Goal: Information Seeking & Learning: Check status

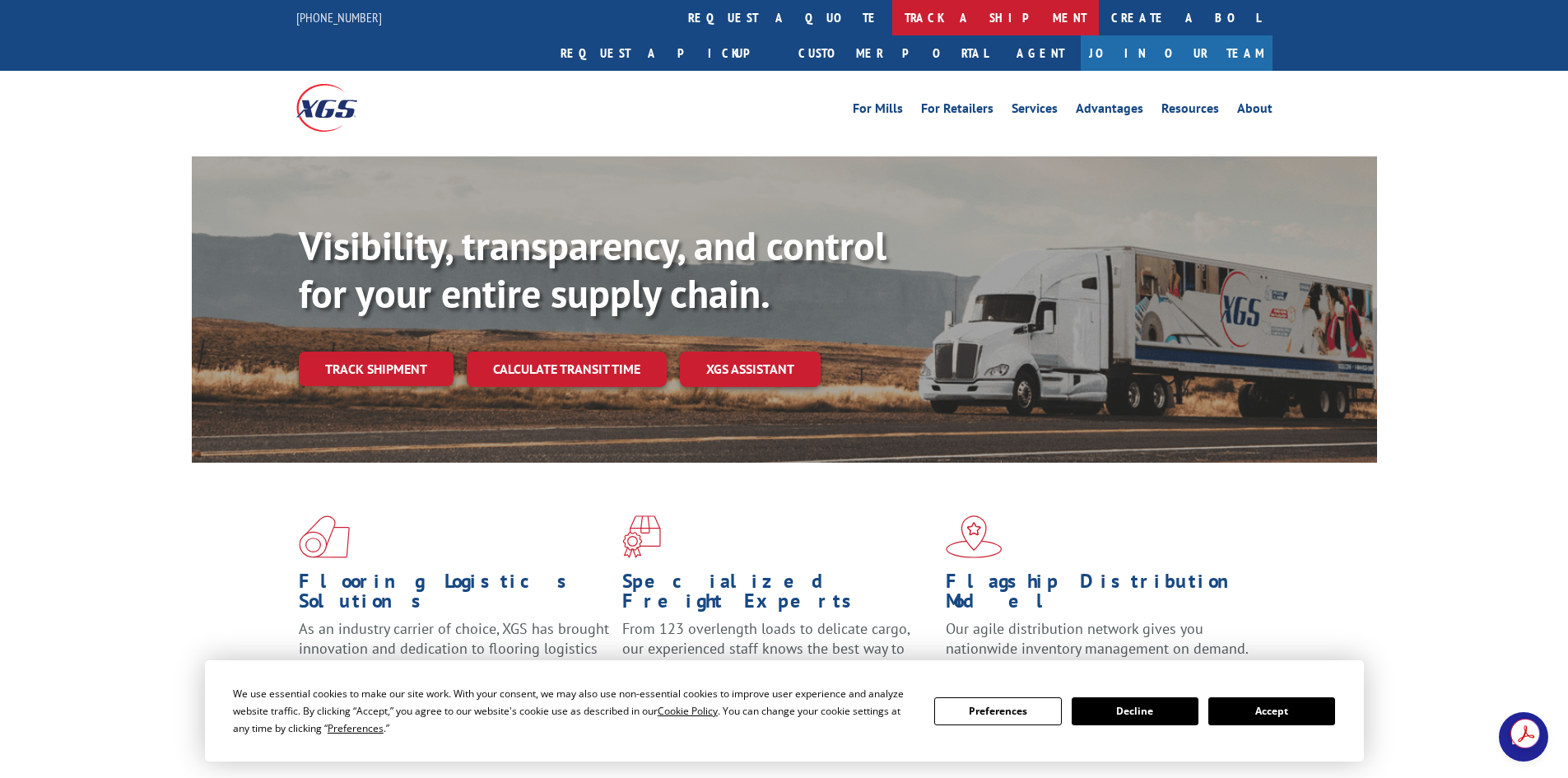
click at [892, 23] on link "track a shipment" at bounding box center [995, 17] width 206 height 36
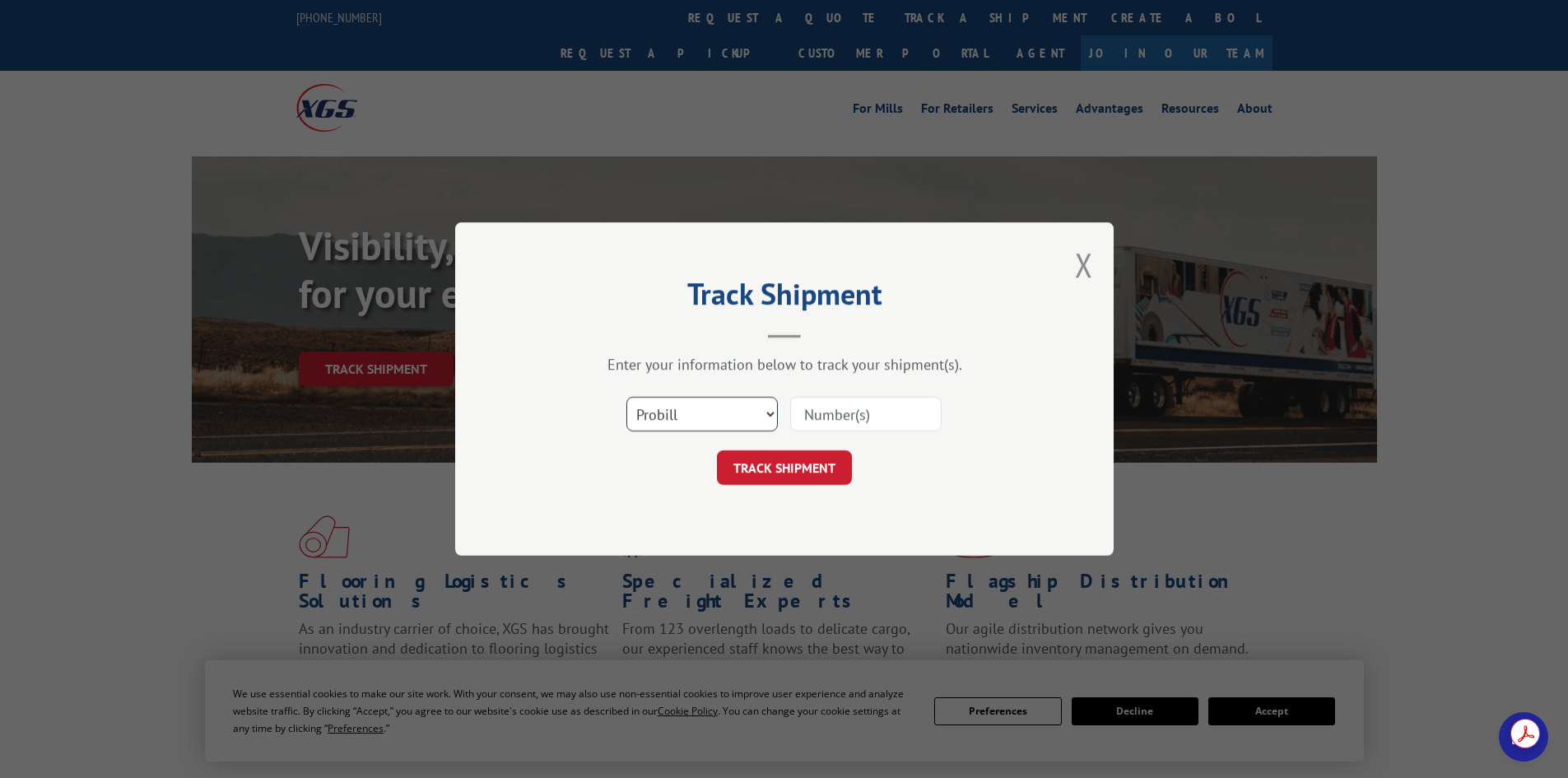
click at [706, 402] on select "Select category... Probill BOL PO" at bounding box center [702, 415] width 152 height 35
select select "po"
click at [626, 397] on select "Select category... Probill BOL PO" at bounding box center [702, 415] width 152 height 35
click at [814, 408] on input at bounding box center [866, 415] width 152 height 35
paste input "39520703"
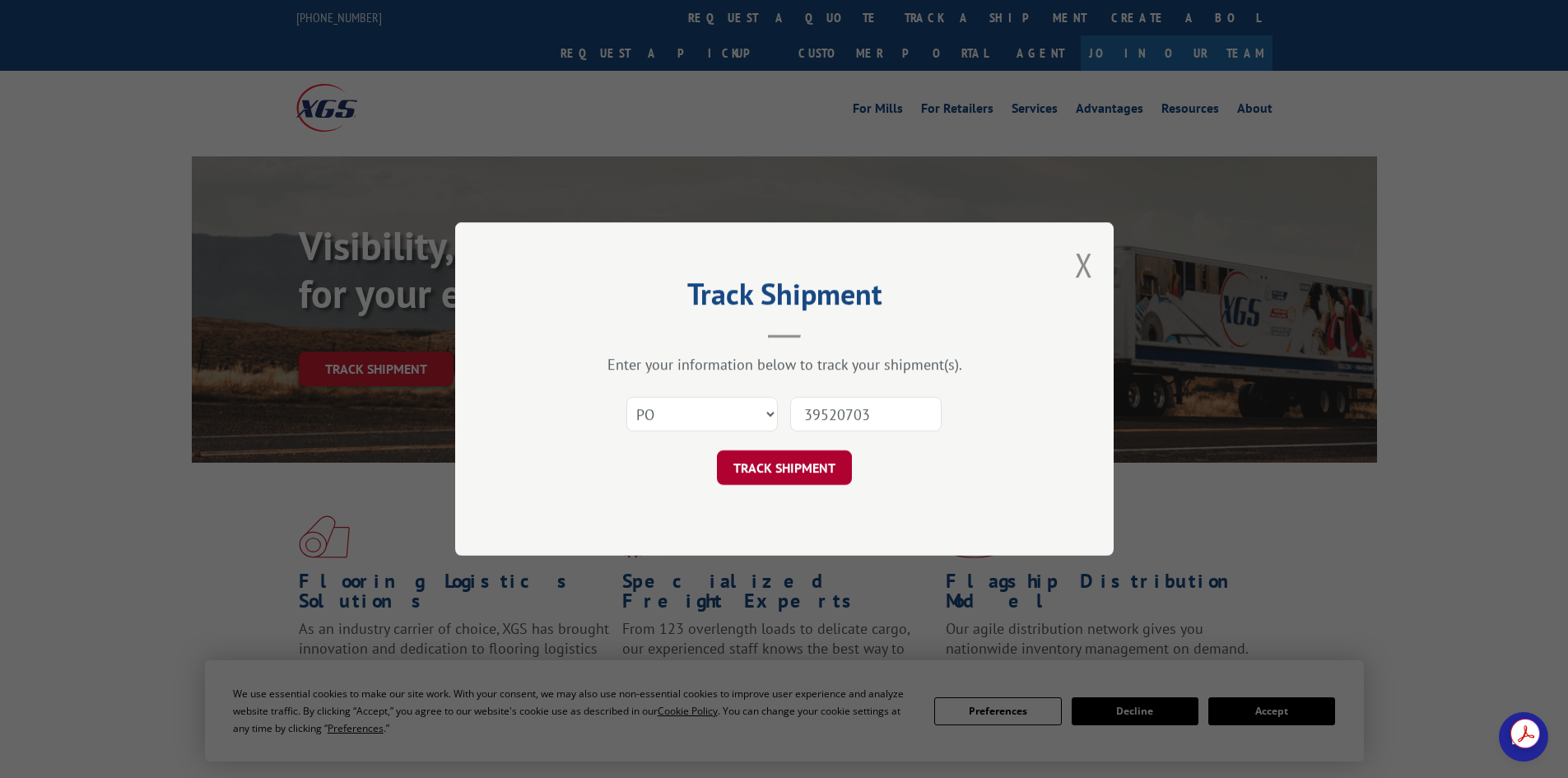
type input "39520703"
click at [790, 473] on button "TRACK SHIPMENT" at bounding box center [784, 468] width 135 height 35
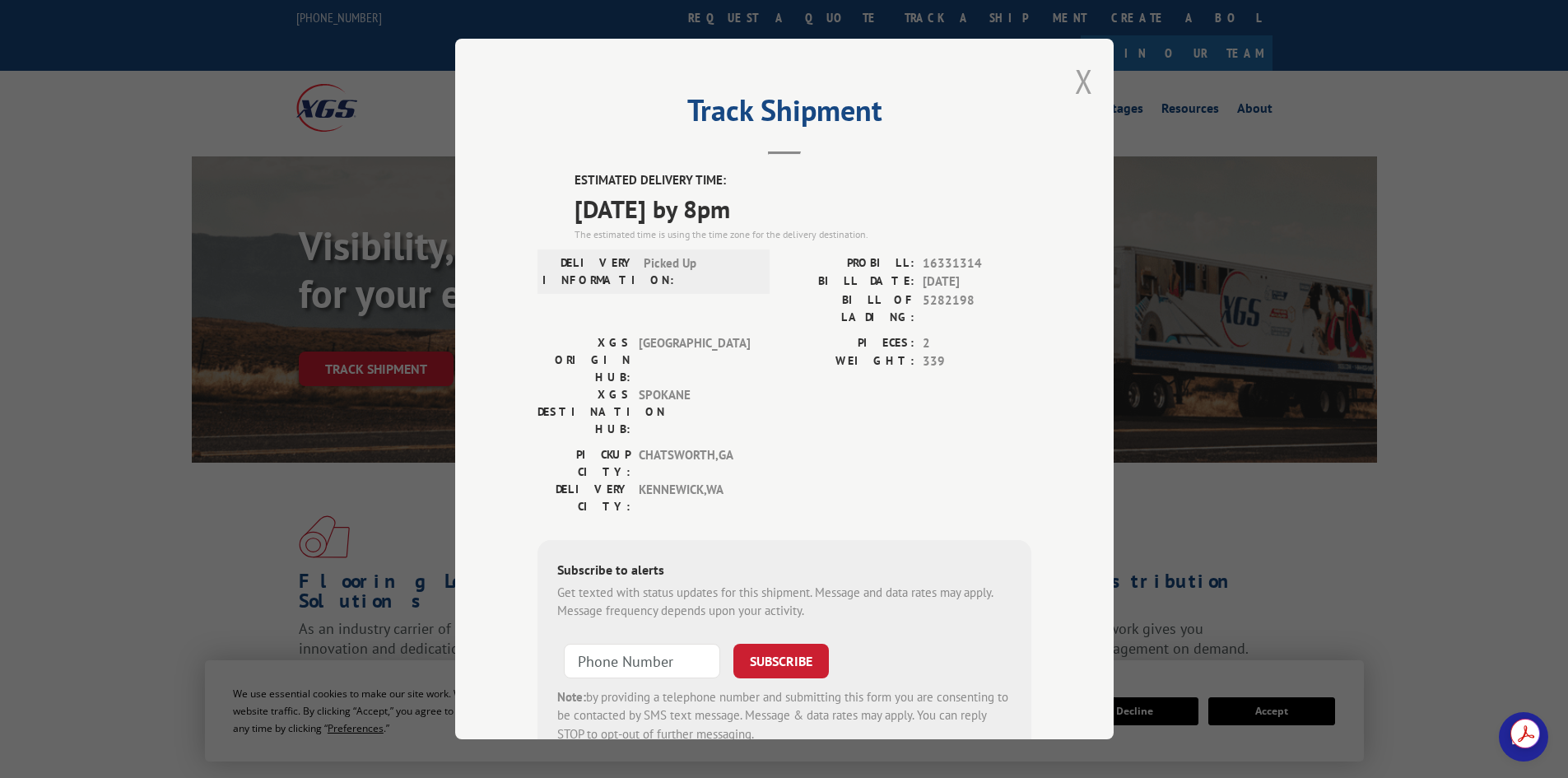
click at [1075, 77] on button "Close modal" at bounding box center [1083, 81] width 18 height 44
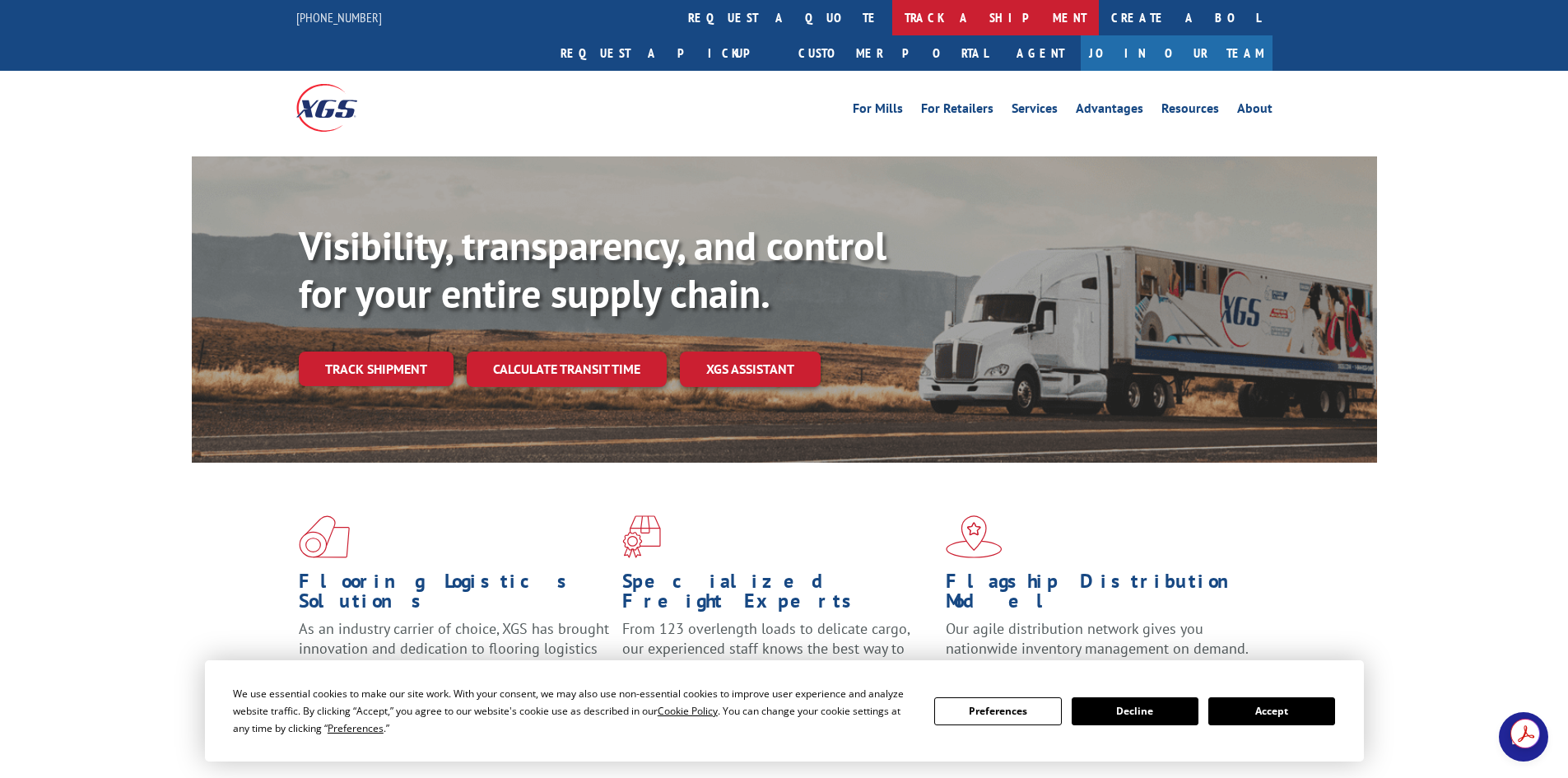
click at [892, 13] on link "track a shipment" at bounding box center [995, 17] width 206 height 36
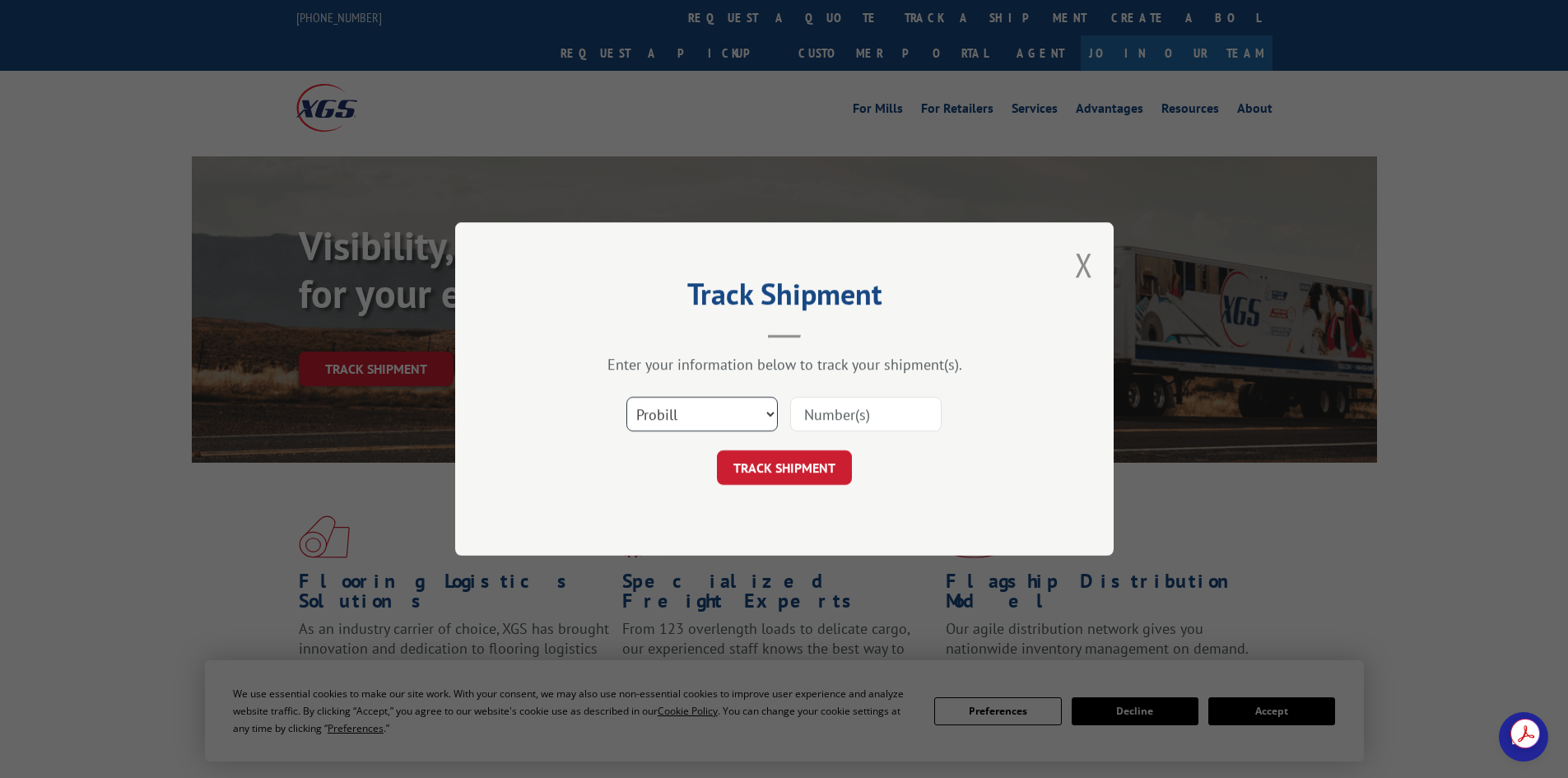
click at [690, 415] on select "Select category... Probill BOL PO" at bounding box center [702, 415] width 152 height 35
select select "po"
click at [626, 397] on select "Select category... Probill BOL PO" at bounding box center [702, 415] width 152 height 35
click at [841, 407] on input at bounding box center [866, 415] width 152 height 35
paste input "39520703"
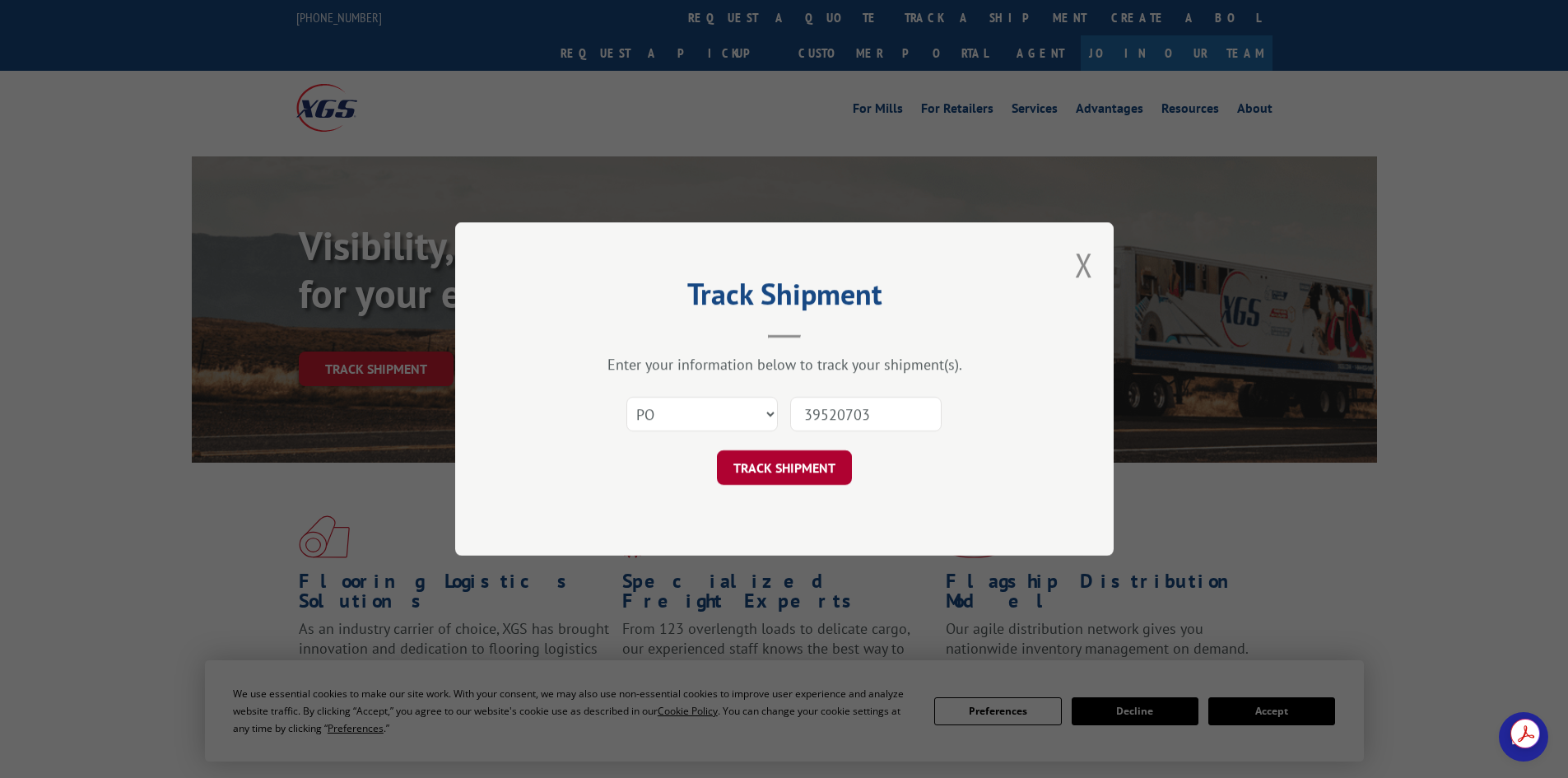
type input "39520703"
click at [745, 466] on button "TRACK SHIPMENT" at bounding box center [784, 468] width 135 height 35
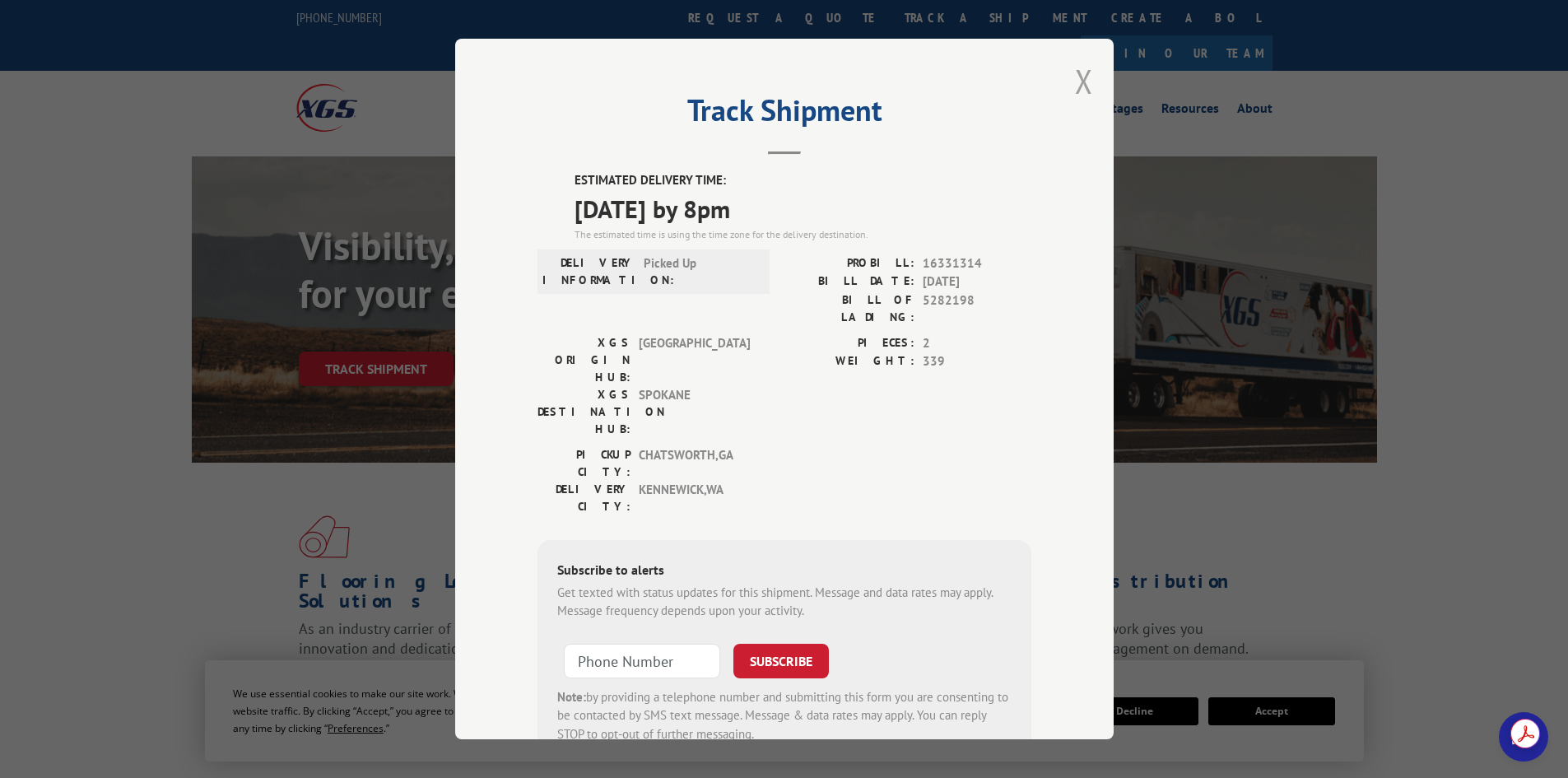
click at [1076, 85] on button "Close modal" at bounding box center [1083, 81] width 18 height 44
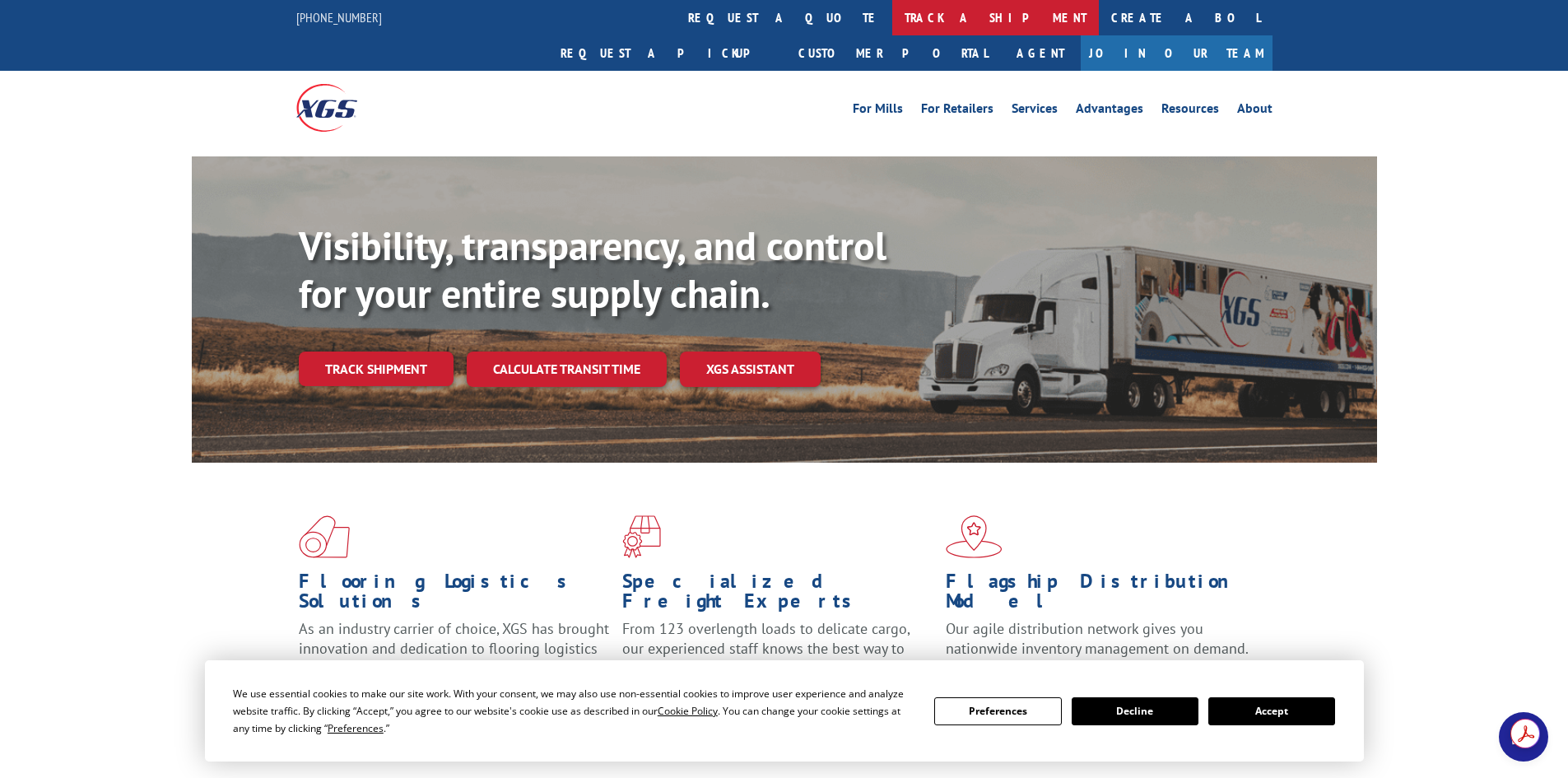
click at [892, 20] on link "track a shipment" at bounding box center [995, 17] width 206 height 36
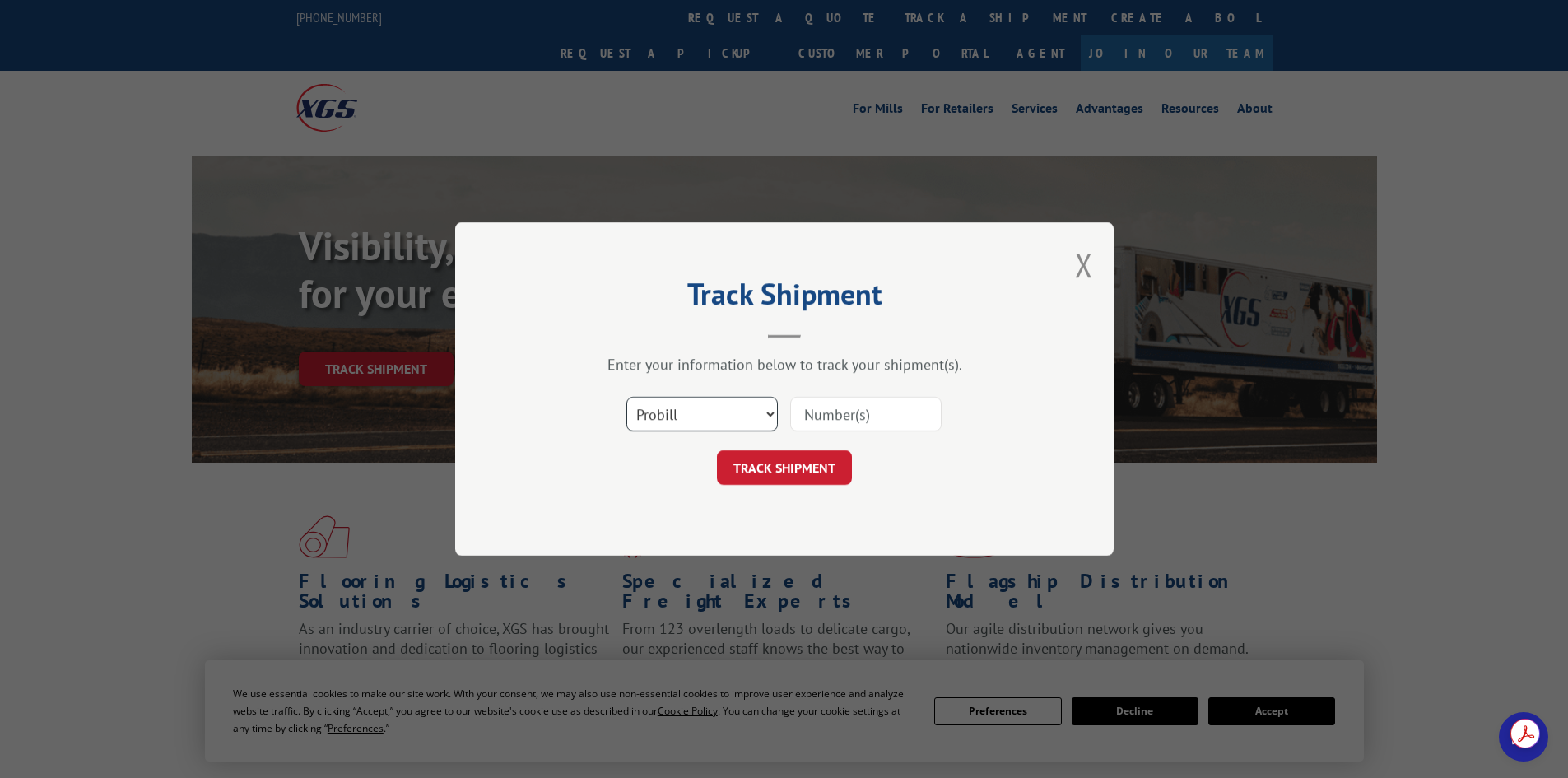
click at [738, 404] on select "Select category... Probill BOL PO" at bounding box center [702, 415] width 152 height 35
select select "po"
click at [626, 397] on select "Select category... Probill BOL PO" at bounding box center [702, 415] width 152 height 35
click at [829, 416] on input at bounding box center [866, 415] width 152 height 35
paste input "46539005"
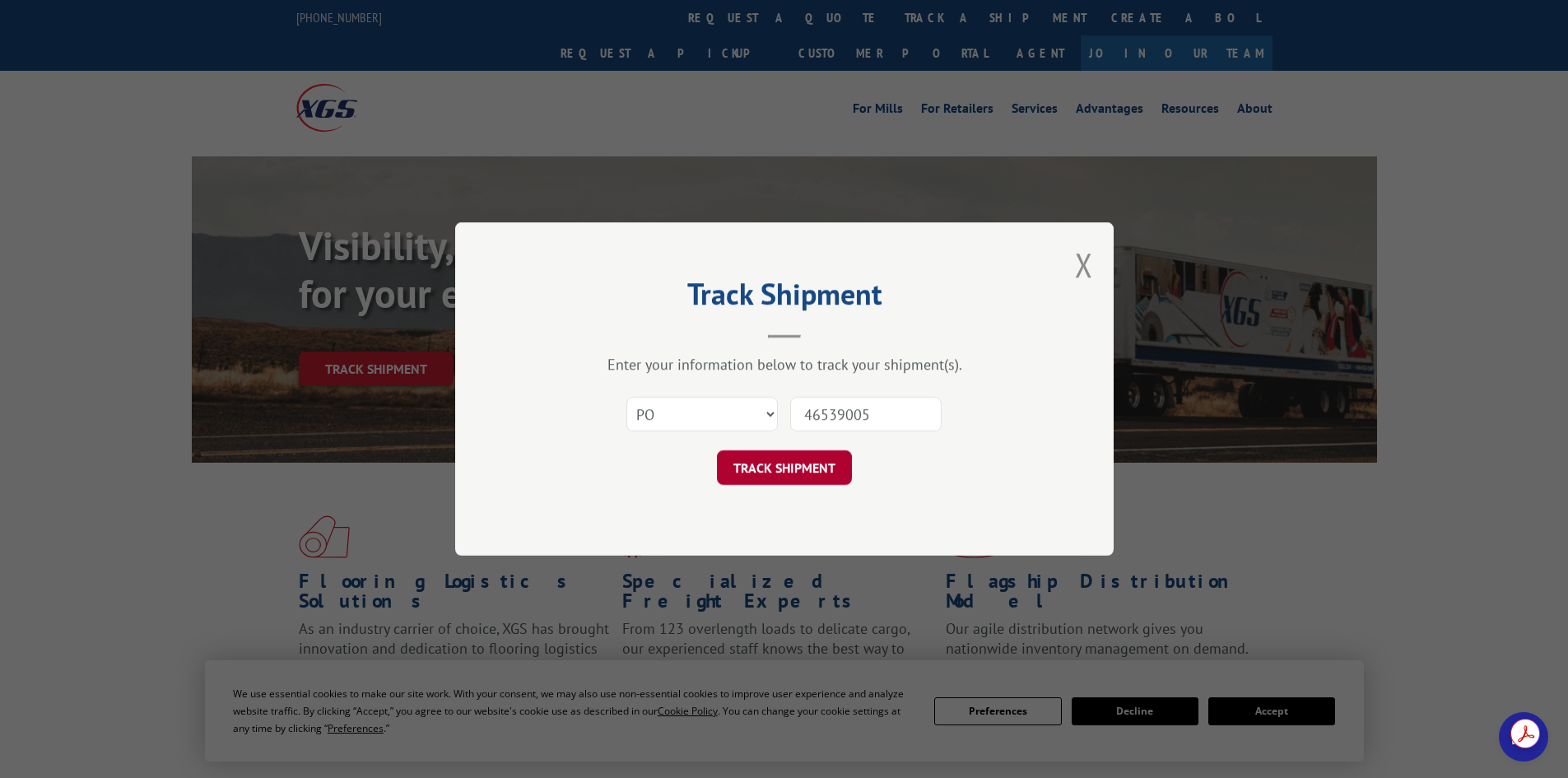
type input "46539005"
click at [784, 458] on button "TRACK SHIPMENT" at bounding box center [784, 468] width 135 height 35
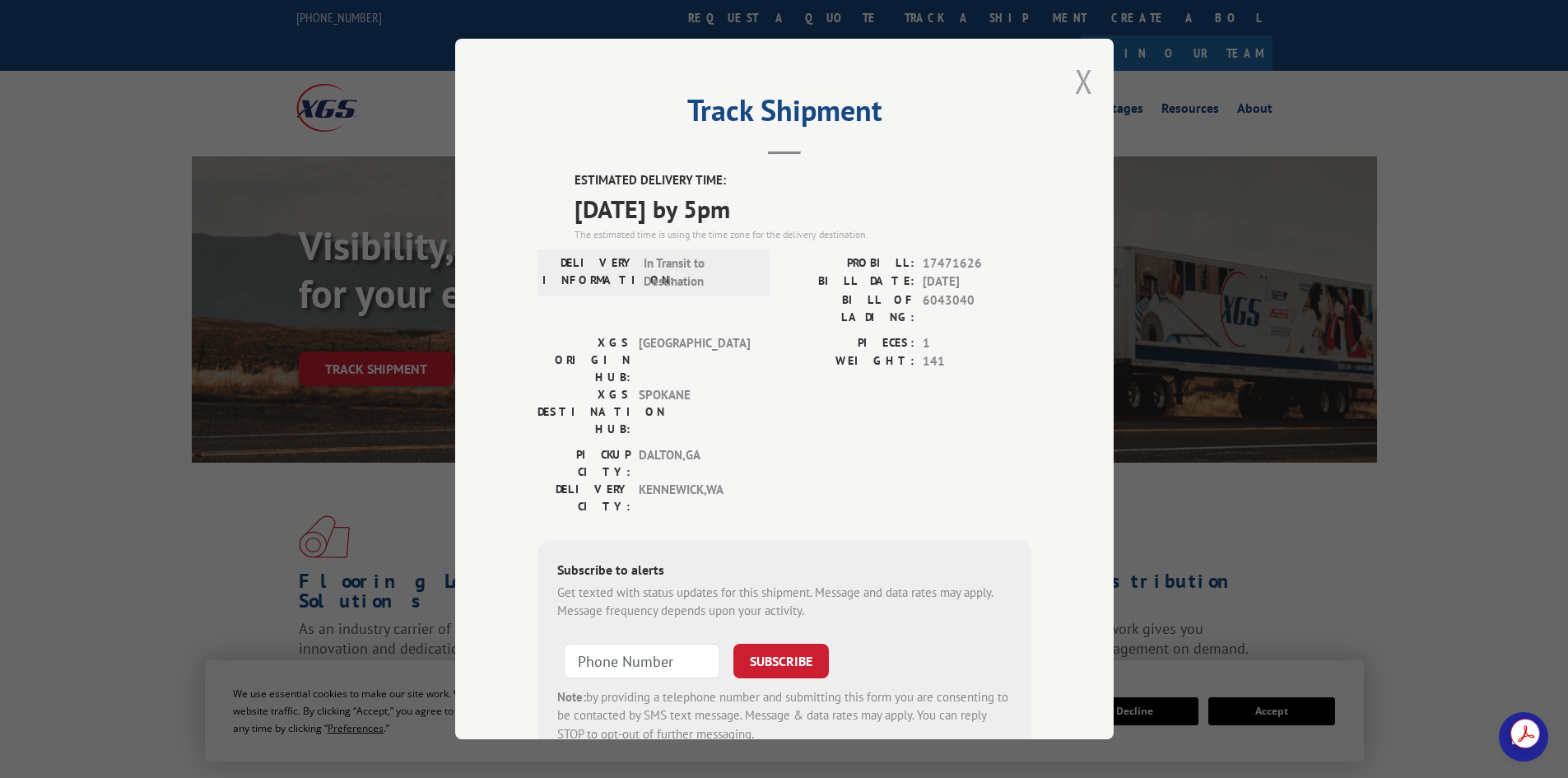
click at [1074, 82] on button "Close modal" at bounding box center [1083, 81] width 18 height 44
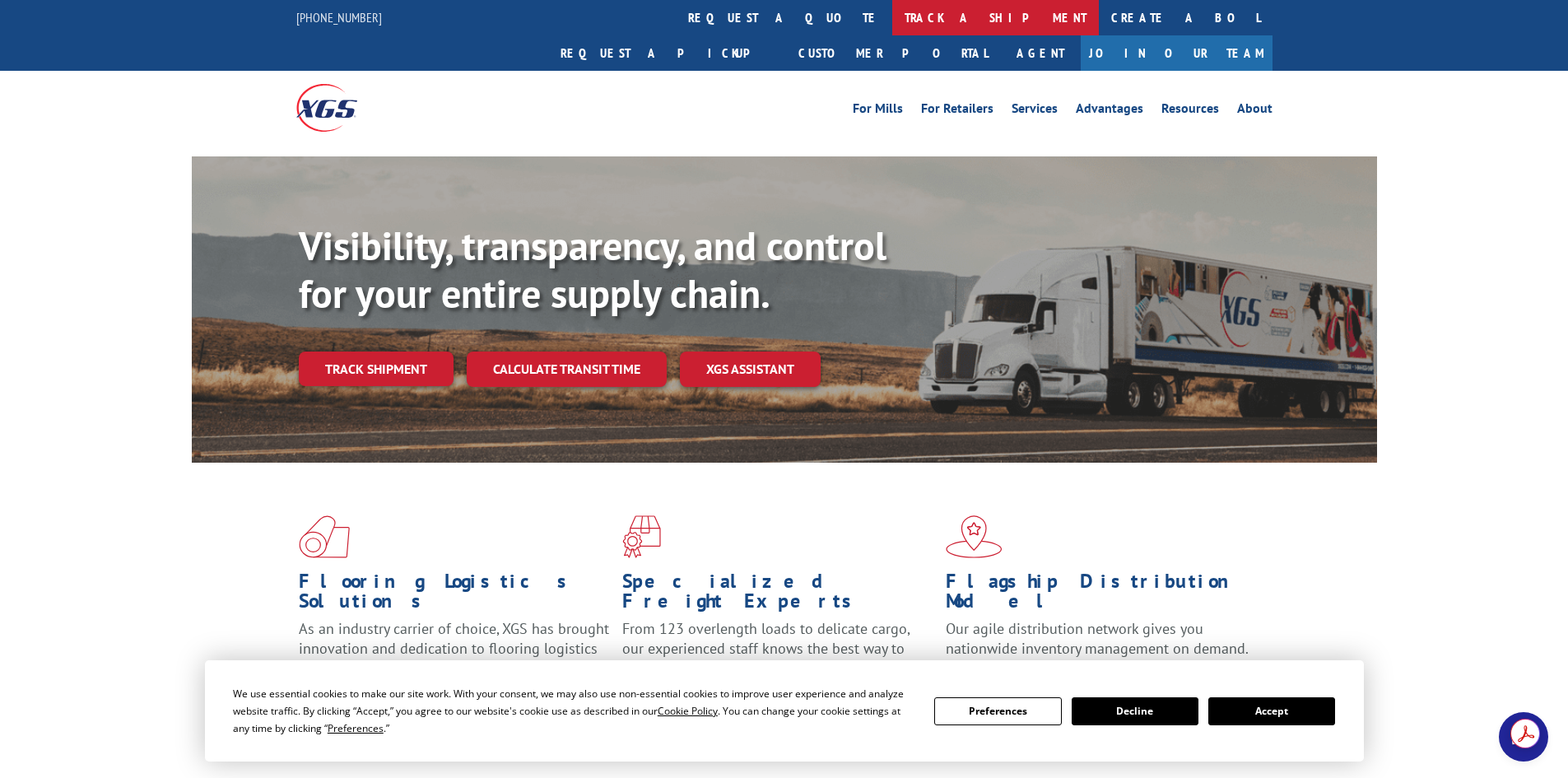
click at [892, 16] on link "track a shipment" at bounding box center [995, 17] width 206 height 36
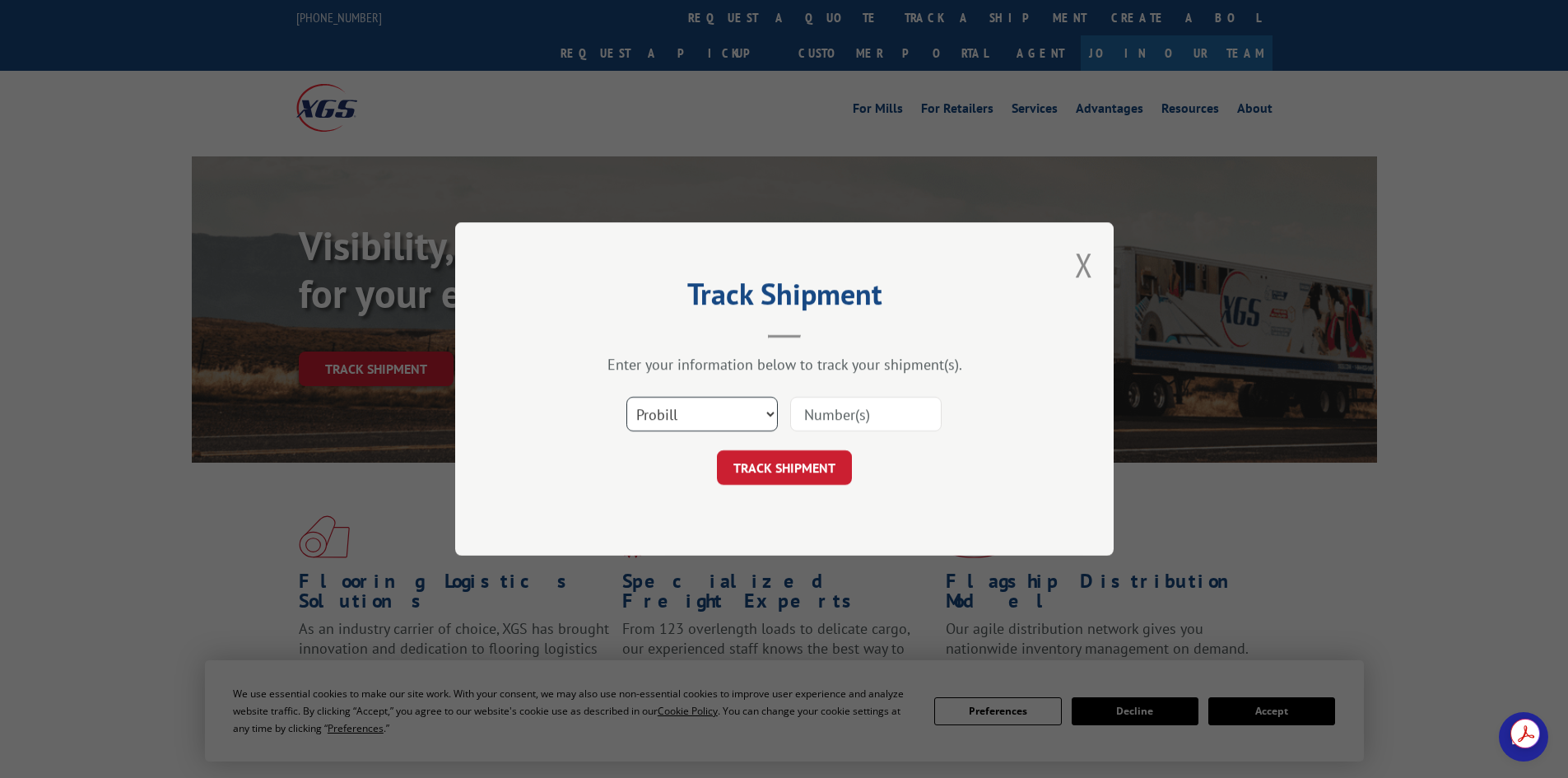
click at [685, 416] on select "Select category... Probill BOL PO" at bounding box center [702, 415] width 152 height 35
select select "po"
click at [626, 397] on select "Select category... Probill BOL PO" at bounding box center [702, 415] width 152 height 35
click at [841, 411] on input at bounding box center [866, 415] width 152 height 35
paste input "39520703"
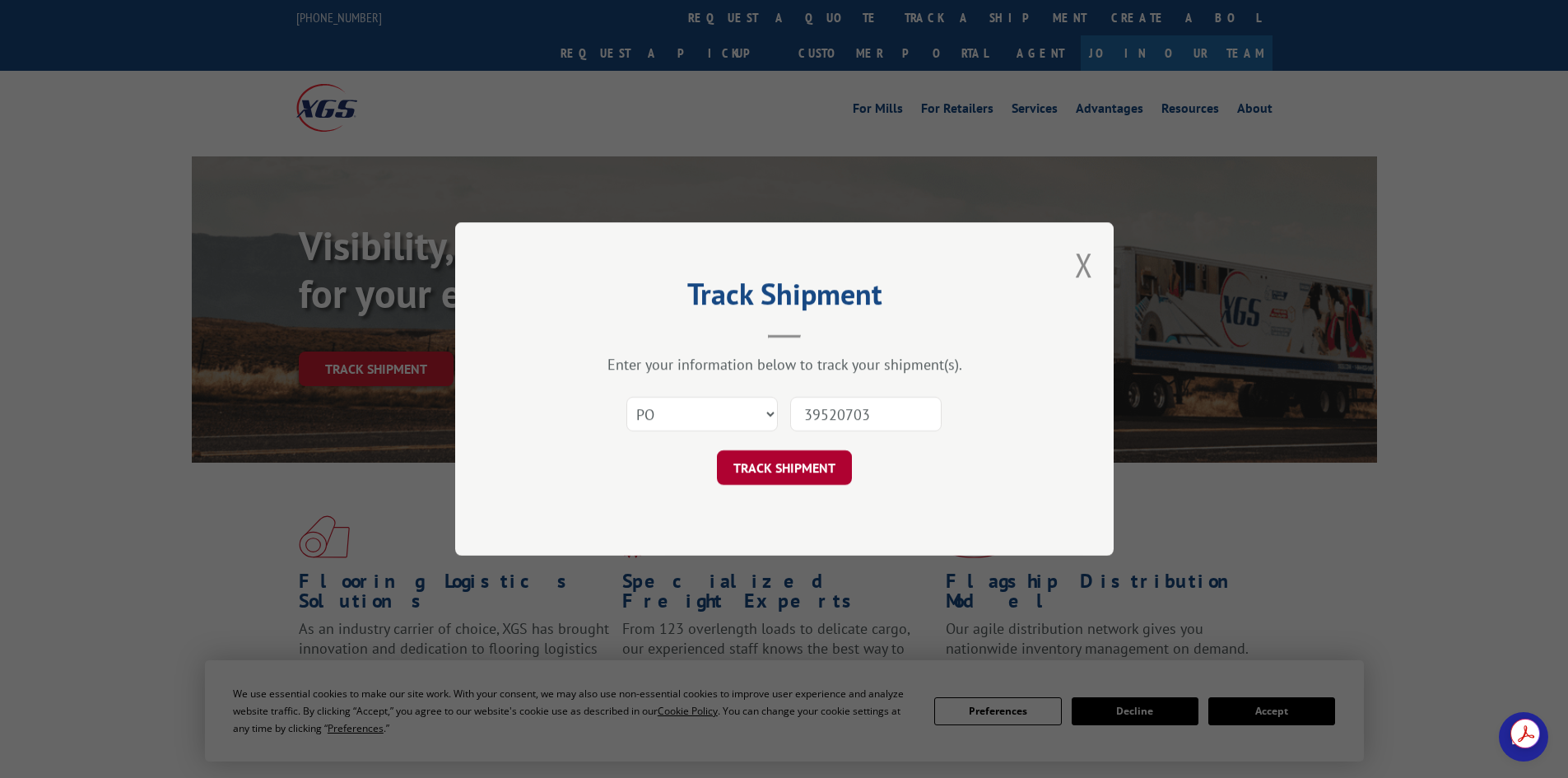
type input "39520703"
click at [776, 477] on button "TRACK SHIPMENT" at bounding box center [784, 468] width 135 height 35
